Goal: Task Accomplishment & Management: Complete application form

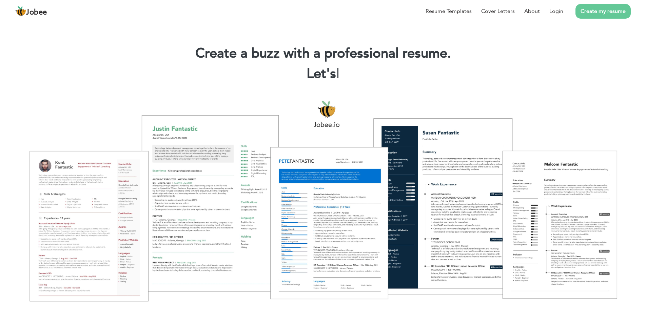
click at [590, 13] on link "Create my resume" at bounding box center [603, 11] width 55 height 15
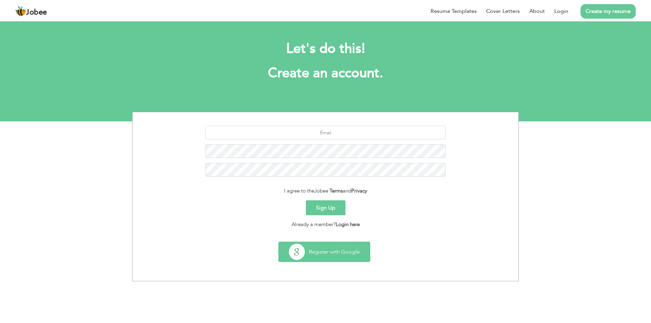
click at [320, 257] on button "Register with Google" at bounding box center [324, 252] width 91 height 20
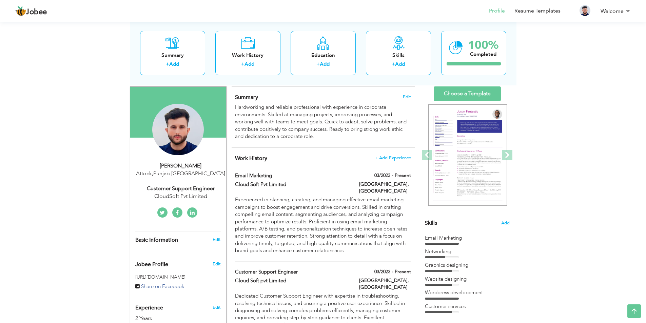
scroll to position [40, 0]
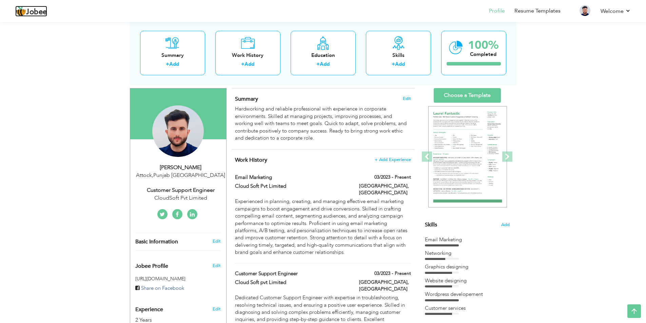
click at [41, 14] on span "Jobee" at bounding box center [36, 11] width 21 height 7
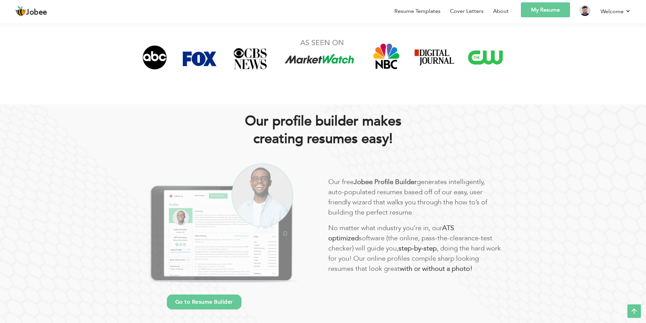
scroll to position [136, 0]
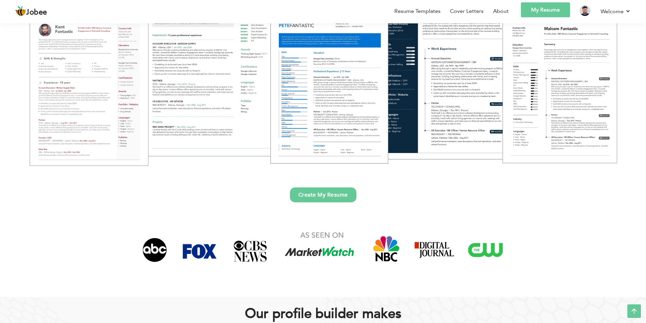
click at [345, 192] on link "Create My Resume" at bounding box center [323, 195] width 66 height 15
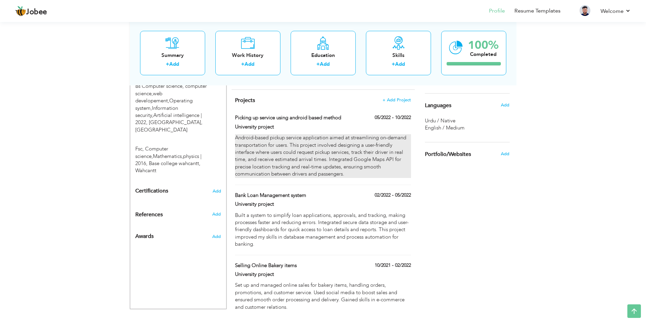
scroll to position [311, 0]
